Goal: Task Accomplishment & Management: Complete application form

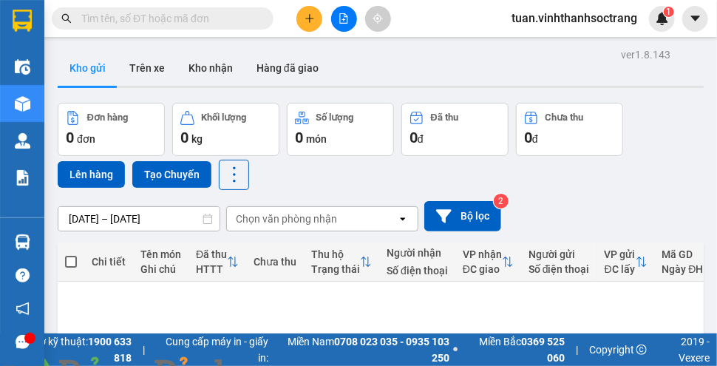
click at [308, 15] on icon "plus" at bounding box center [310, 18] width 10 height 10
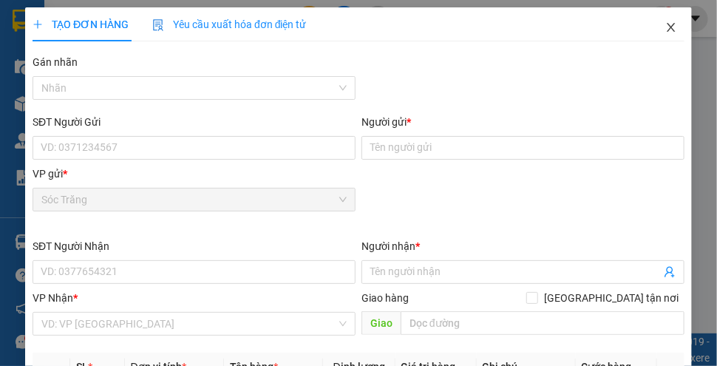
click at [667, 28] on icon "close" at bounding box center [671, 27] width 8 height 9
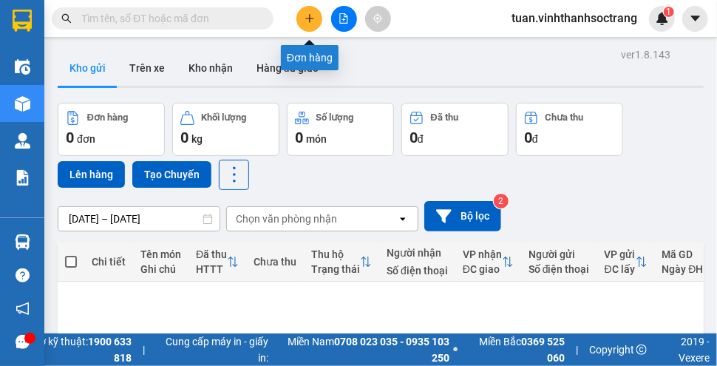
click at [310, 19] on icon "plus" at bounding box center [309, 18] width 1 height 8
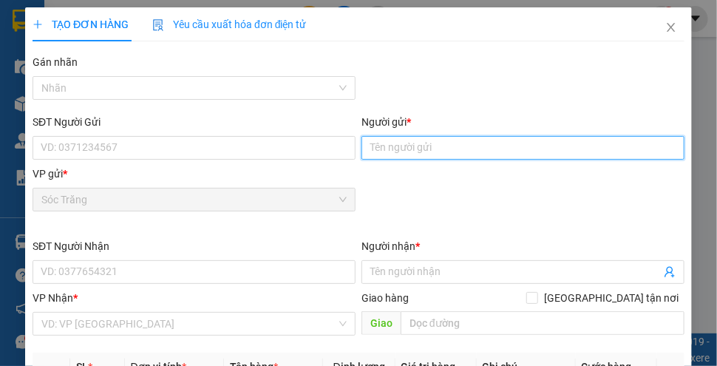
click at [499, 146] on input "Người gửi *" at bounding box center [523, 148] width 323 height 24
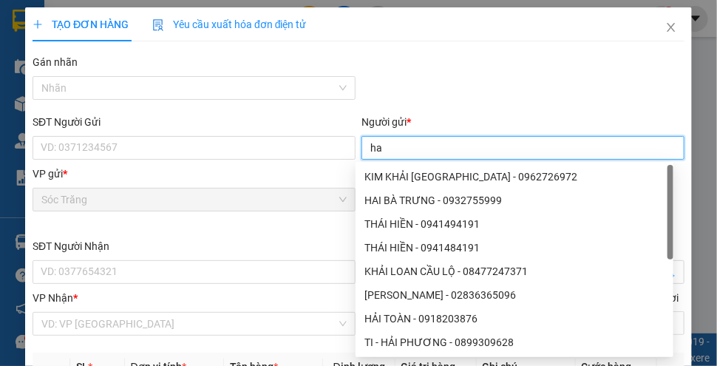
type input "h"
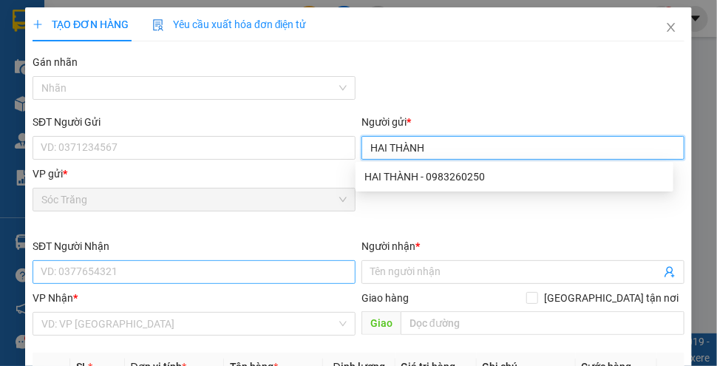
type input "HAI THÀNH"
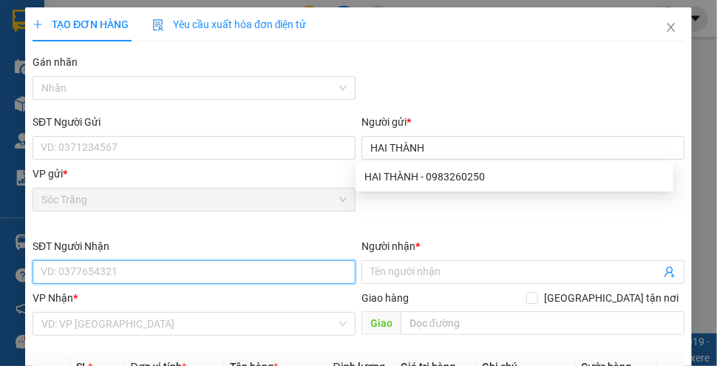
click at [89, 274] on input "SĐT Người Nhận" at bounding box center [194, 272] width 323 height 24
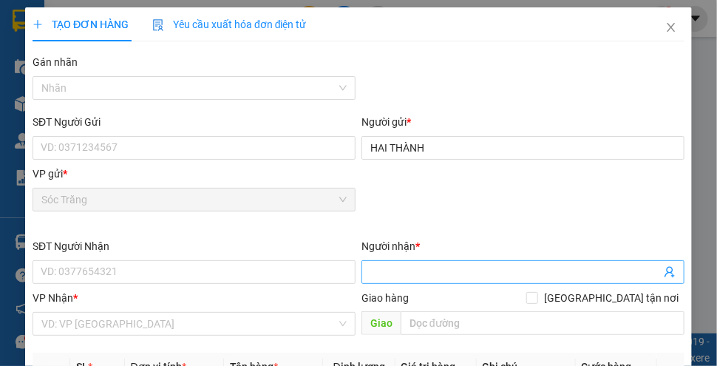
click at [451, 267] on input "Người nhận *" at bounding box center [516, 272] width 291 height 16
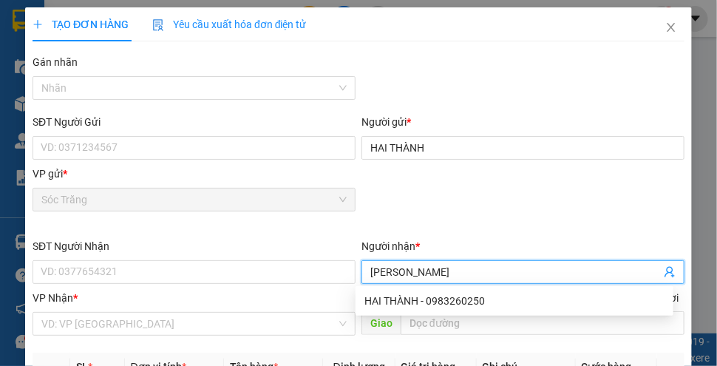
type input "[PERSON_NAME]"
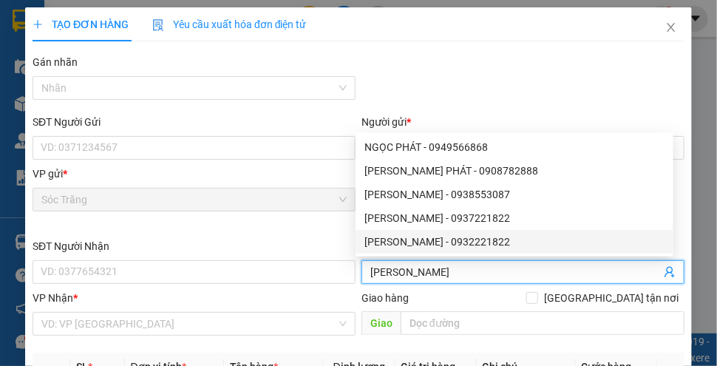
click at [474, 242] on div "[PERSON_NAME] - 0932221822" at bounding box center [515, 242] width 300 height 16
type input "0932221822"
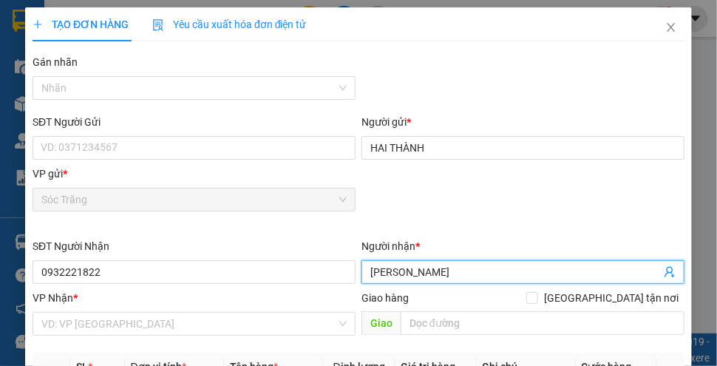
type input "[PERSON_NAME]"
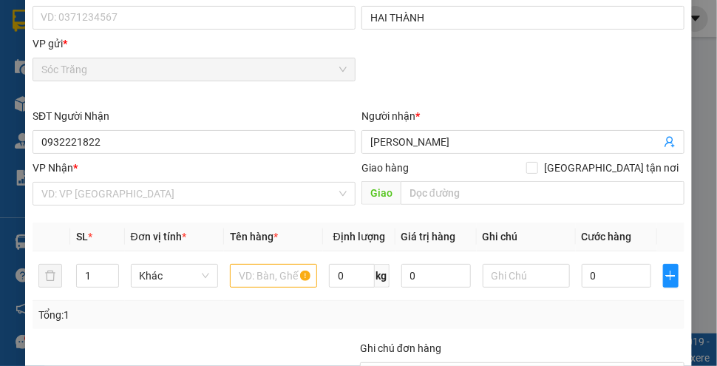
scroll to position [145, 0]
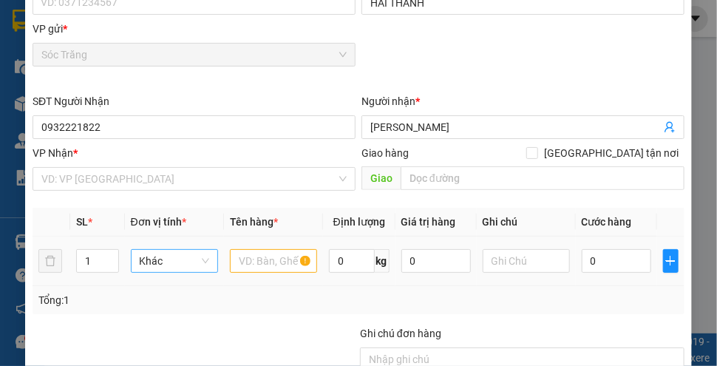
click at [166, 262] on span "Khác" at bounding box center [175, 261] width 70 height 22
type input "BAO"
click at [267, 257] on input "text" at bounding box center [273, 261] width 87 height 24
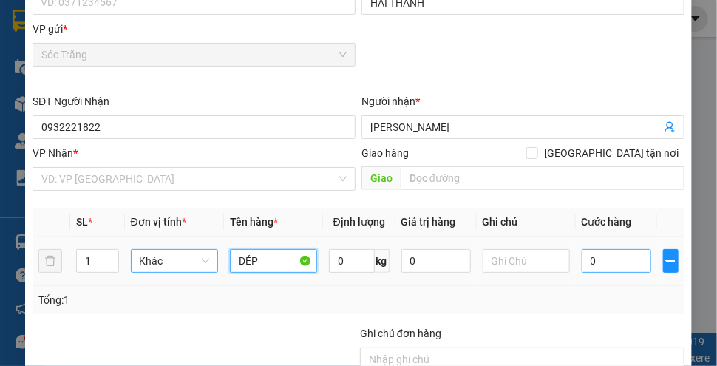
type input "DÉP"
click at [604, 259] on input "0" at bounding box center [617, 261] width 70 height 24
type input "3"
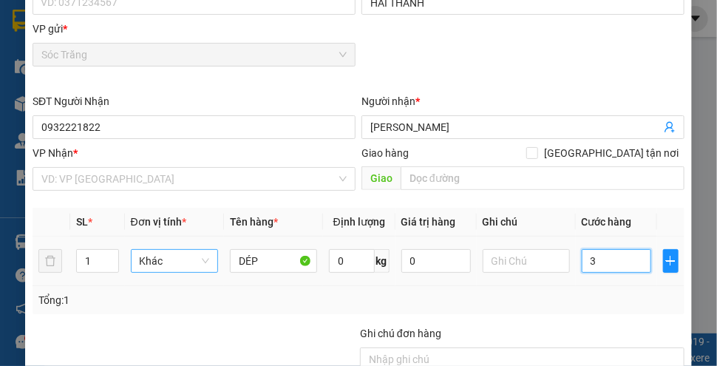
type input "30"
type input "300"
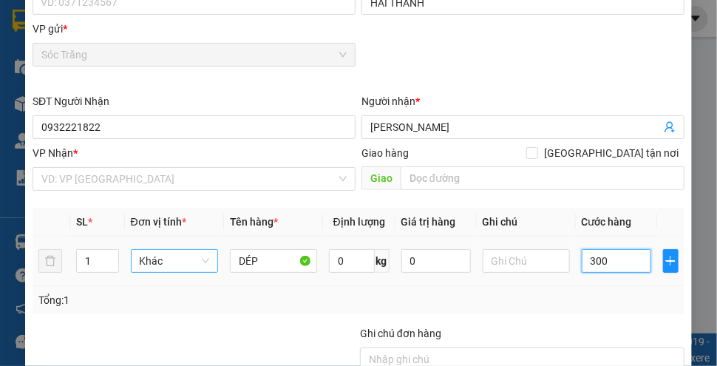
type input "300"
type input "3.000"
type input "3.000.000"
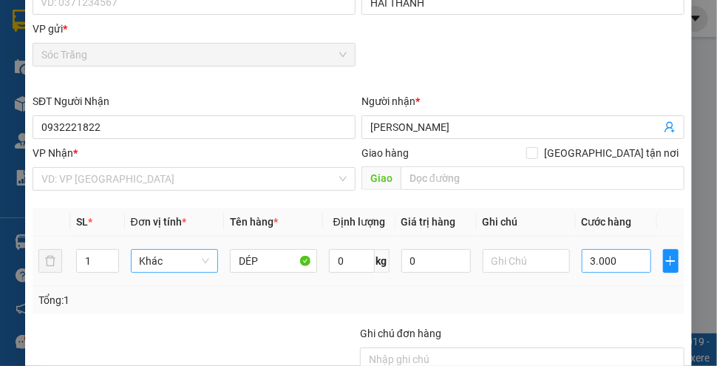
type input "3.000.000"
type input "3"
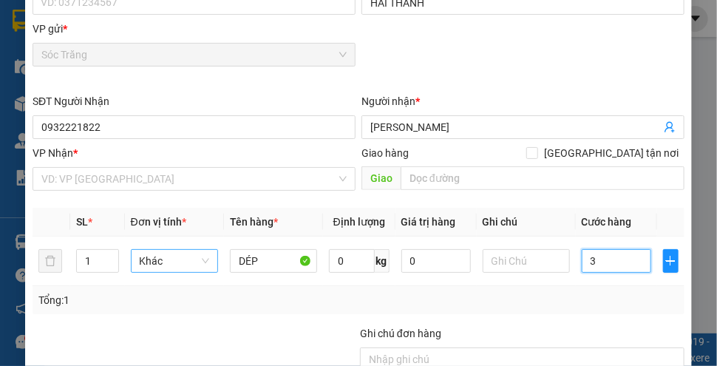
type input "30"
type input "300"
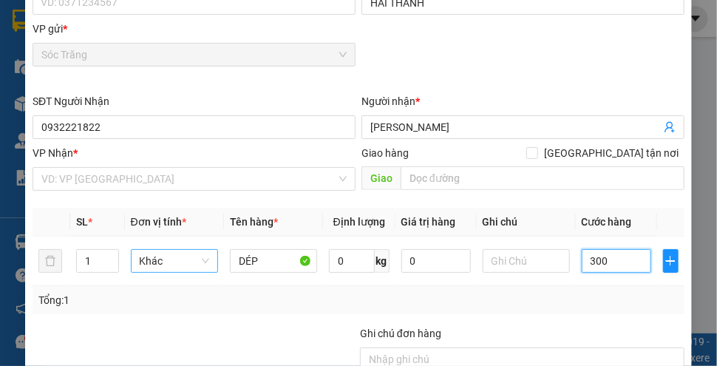
type input "300"
type input "3.000"
type input "30.000"
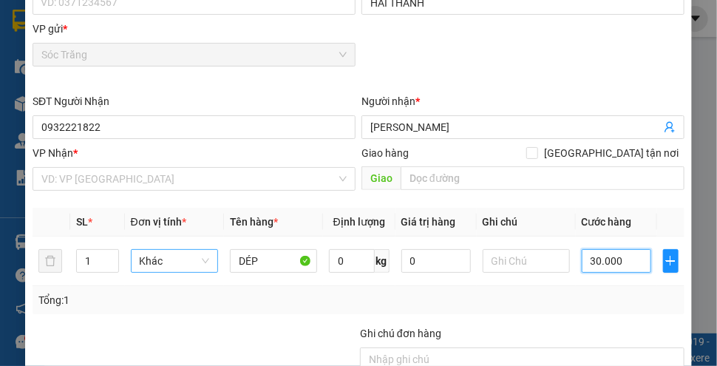
type input "30.000"
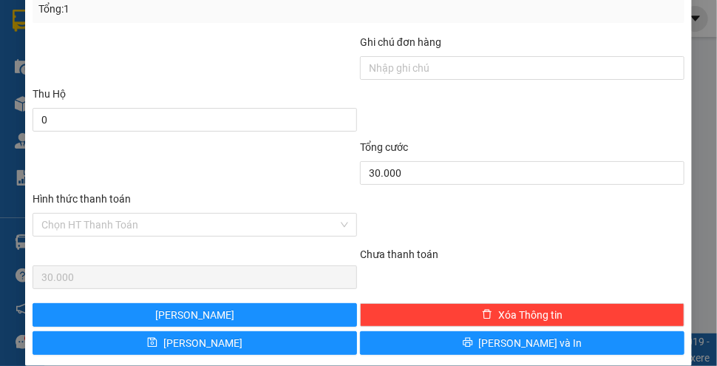
scroll to position [429, 0]
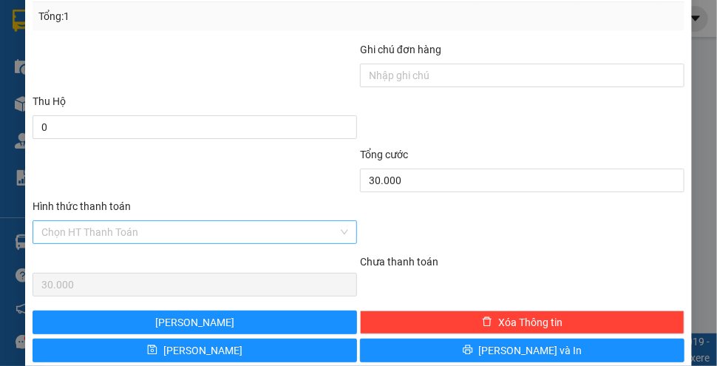
click at [172, 232] on input "Hình thức thanh toán" at bounding box center [189, 232] width 297 height 22
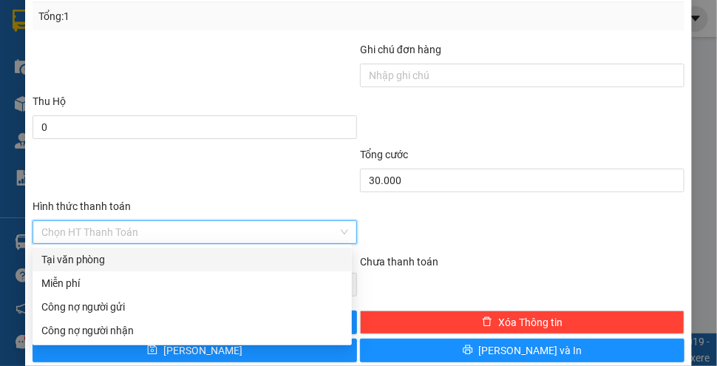
click at [86, 264] on div "Tại văn phòng" at bounding box center [192, 259] width 302 height 16
type input "0"
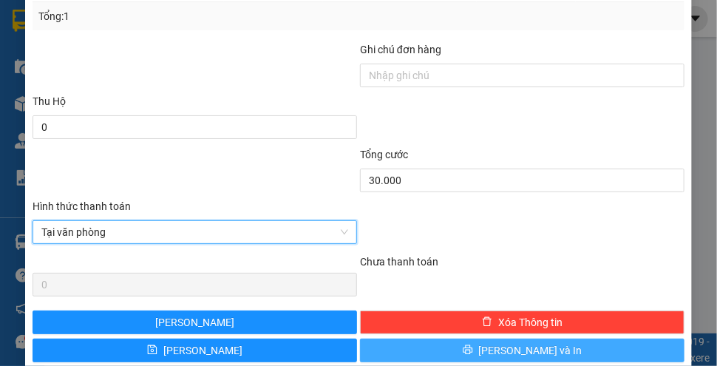
click at [433, 348] on button "[PERSON_NAME] và In" at bounding box center [522, 351] width 325 height 24
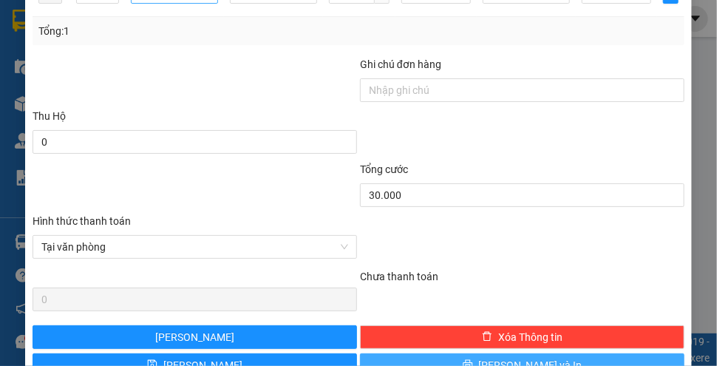
scroll to position [444, 0]
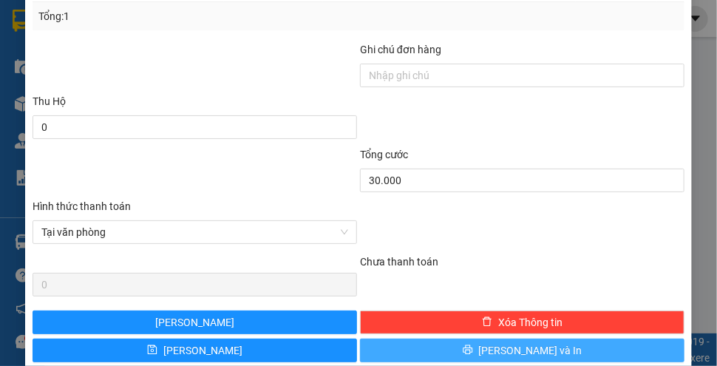
click at [388, 343] on button "[PERSON_NAME] và In" at bounding box center [522, 351] width 325 height 24
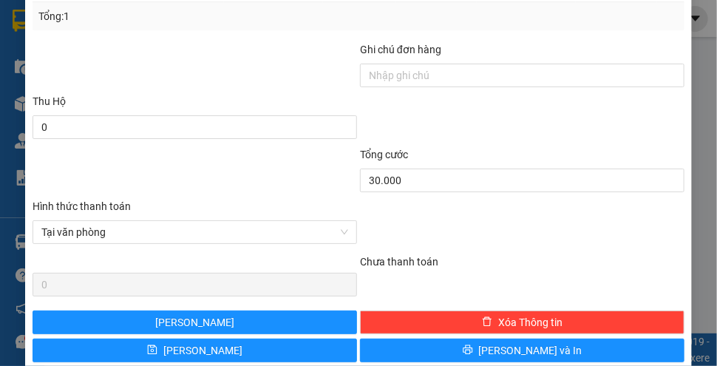
scroll to position [466, 0]
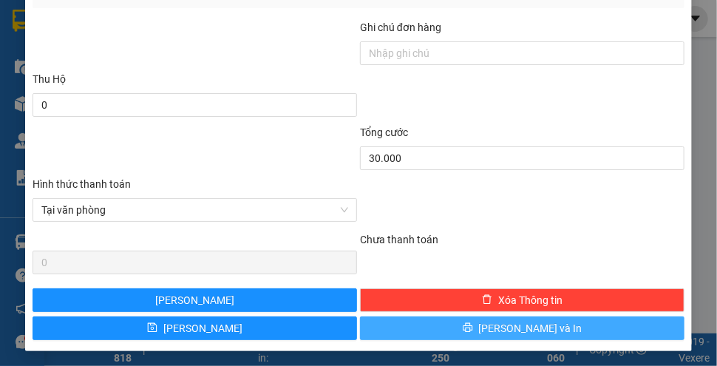
click at [422, 323] on button "[PERSON_NAME] và In" at bounding box center [522, 329] width 325 height 24
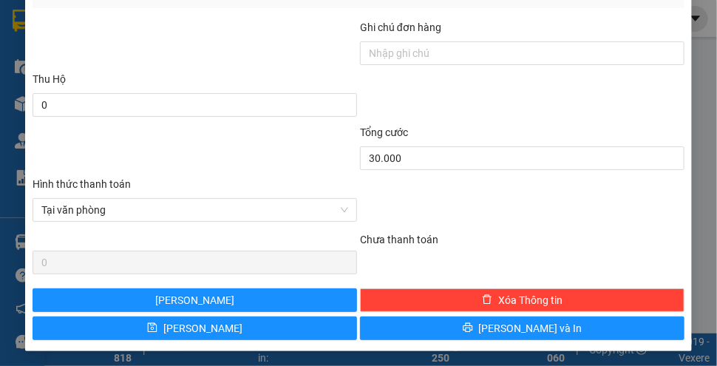
drag, startPoint x: 607, startPoint y: 185, endPoint x: 709, endPoint y: 135, distance: 113.8
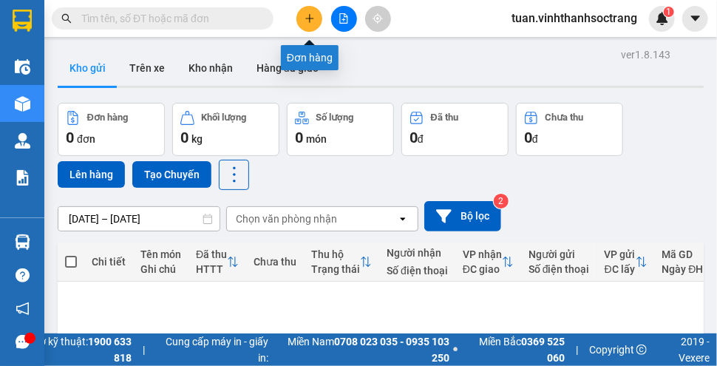
click at [305, 20] on icon "plus" at bounding box center [310, 18] width 10 height 10
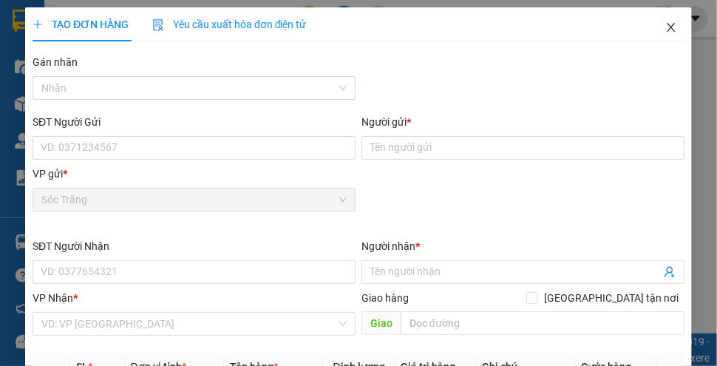
click at [666, 25] on icon "close" at bounding box center [672, 27] width 12 height 12
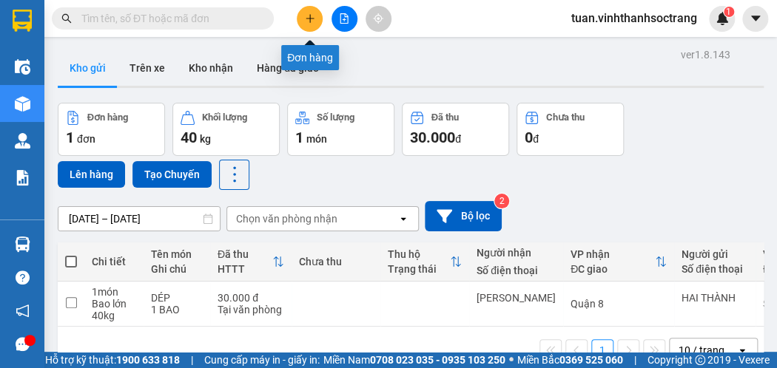
click at [305, 17] on icon "plus" at bounding box center [310, 18] width 10 height 10
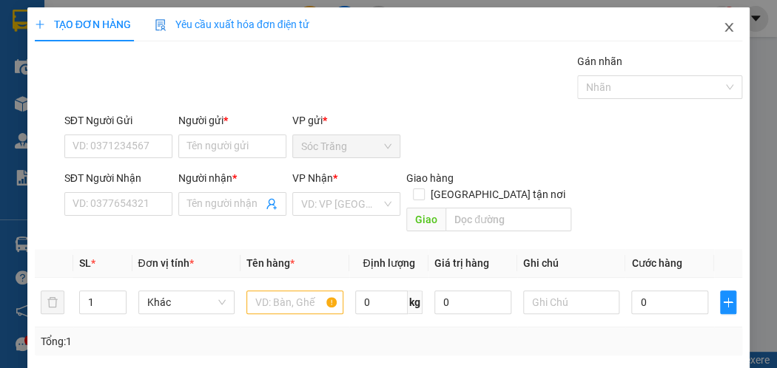
click at [717, 32] on icon "close" at bounding box center [729, 27] width 12 height 12
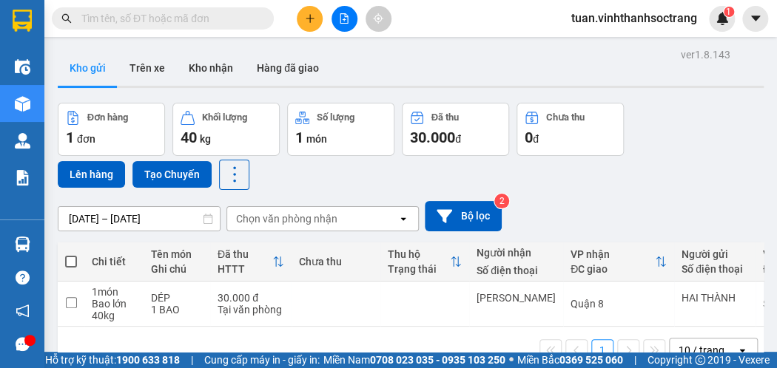
click at [97, 16] on input "text" at bounding box center [168, 18] width 175 height 16
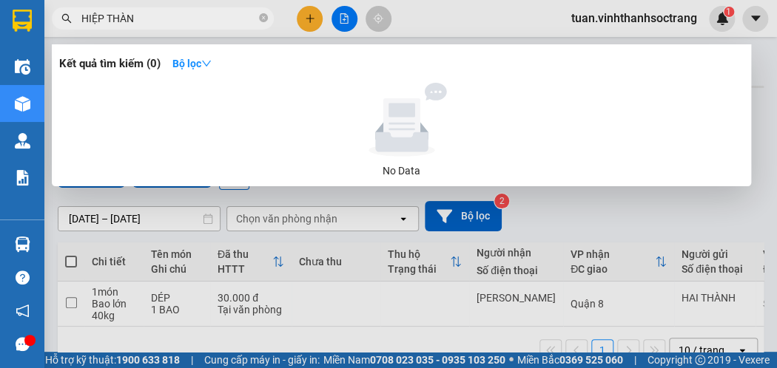
type input "HIỆP THÀNH"
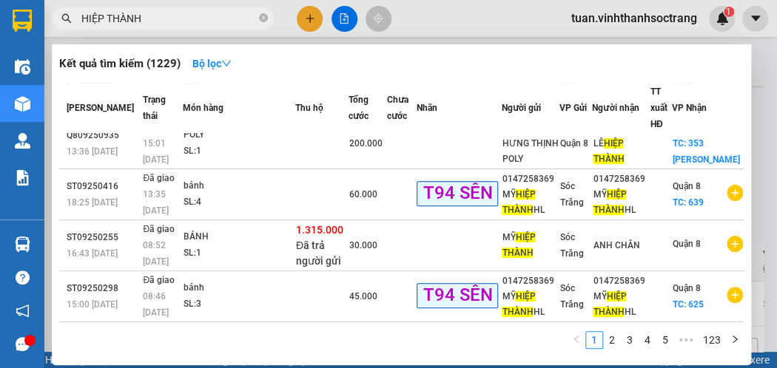
scroll to position [244, 0]
